Goal: Information Seeking & Learning: Understand process/instructions

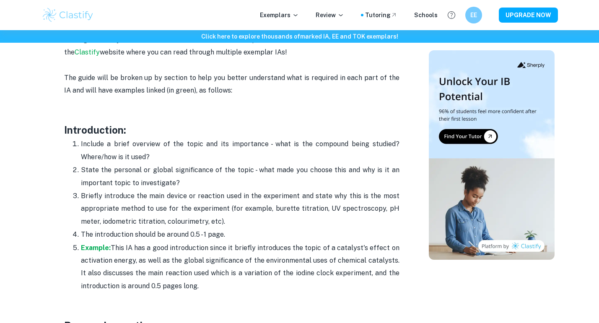
scroll to position [506, 0]
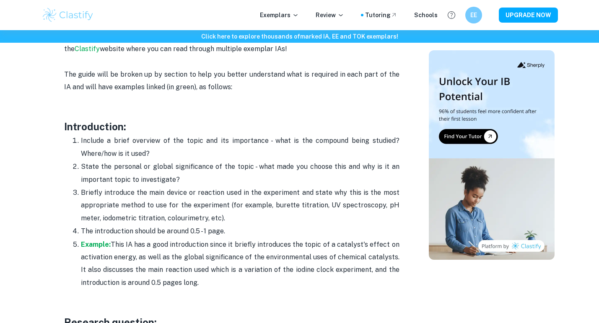
click at [136, 138] on p "Include a brief overview of the topic and its importance - what is the compound…" at bounding box center [240, 148] width 319 height 26
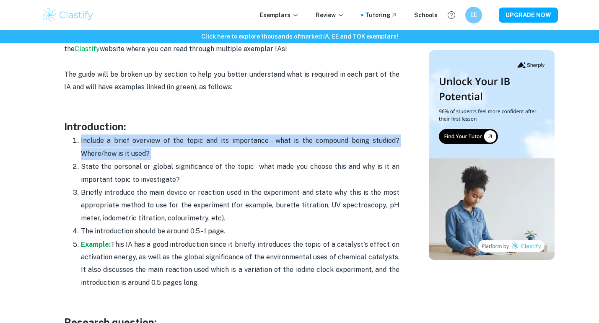
click at [136, 138] on p "Include a brief overview of the topic and its importance - what is the compound…" at bounding box center [240, 148] width 319 height 26
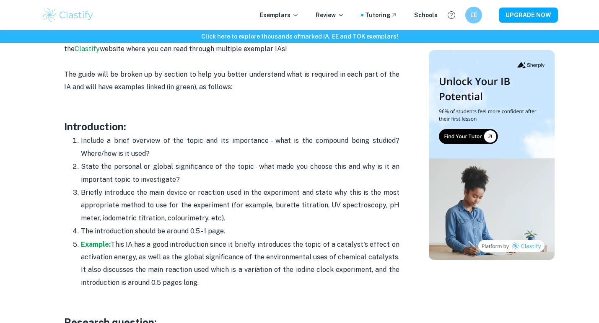
click at [162, 173] on p "State the personal or global significance of the topic - what made you choose t…" at bounding box center [240, 174] width 319 height 26
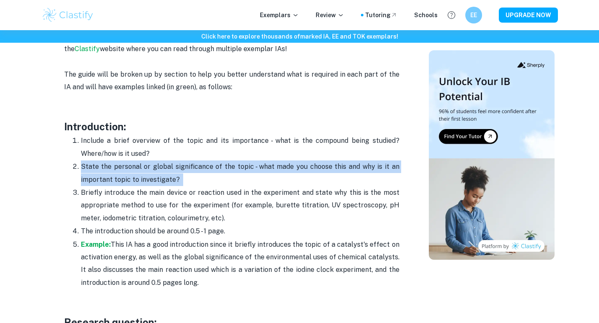
click at [162, 173] on p "State the personal or global significance of the topic - what made you choose t…" at bounding box center [240, 174] width 319 height 26
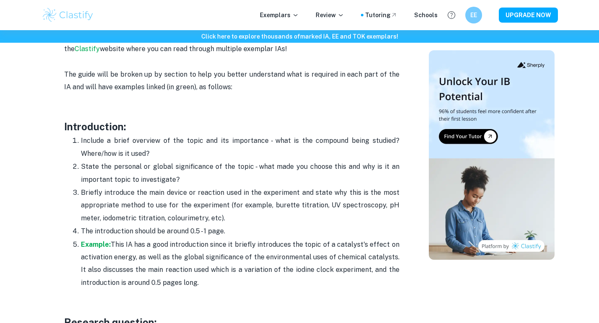
click at [179, 201] on p "Briefly introduce the main device or reaction used in the experiment and state …" at bounding box center [240, 206] width 319 height 38
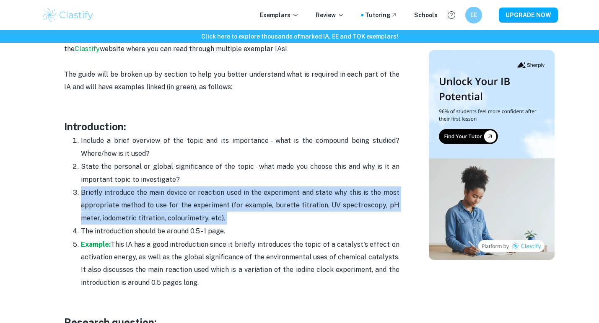
click at [179, 201] on p "Briefly introduce the main device or reaction used in the experiment and state …" at bounding box center [240, 206] width 319 height 38
click at [204, 227] on p "The introduction should be around 0.5 - 1 page." at bounding box center [240, 231] width 319 height 13
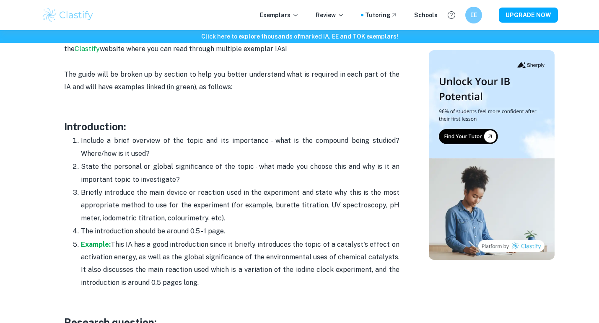
click at [204, 227] on p "The introduction should be around 0.5 - 1 page." at bounding box center [240, 231] width 319 height 13
click at [246, 209] on p "Briefly introduce the main device or reaction used in the experiment and state …" at bounding box center [240, 206] width 319 height 38
